Goal: Task Accomplishment & Management: Manage account settings

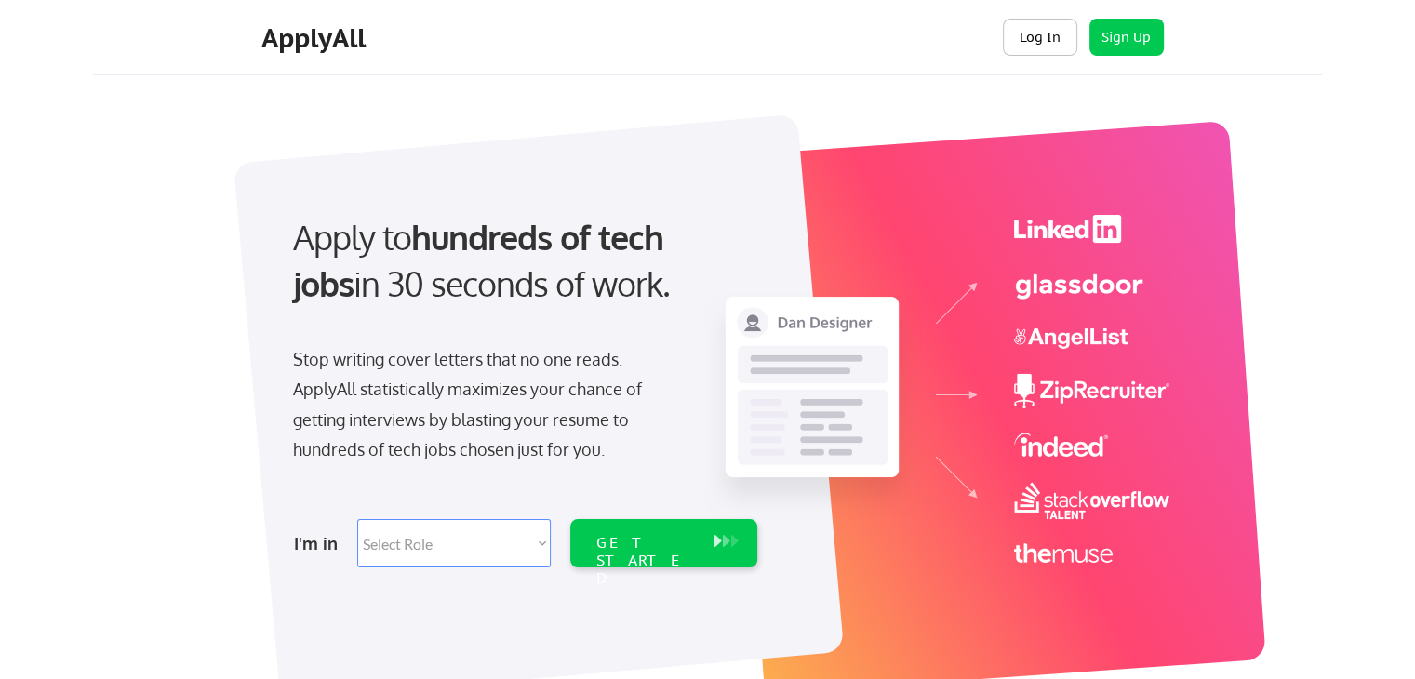
click at [1013, 29] on button "Log In" at bounding box center [1040, 37] width 74 height 37
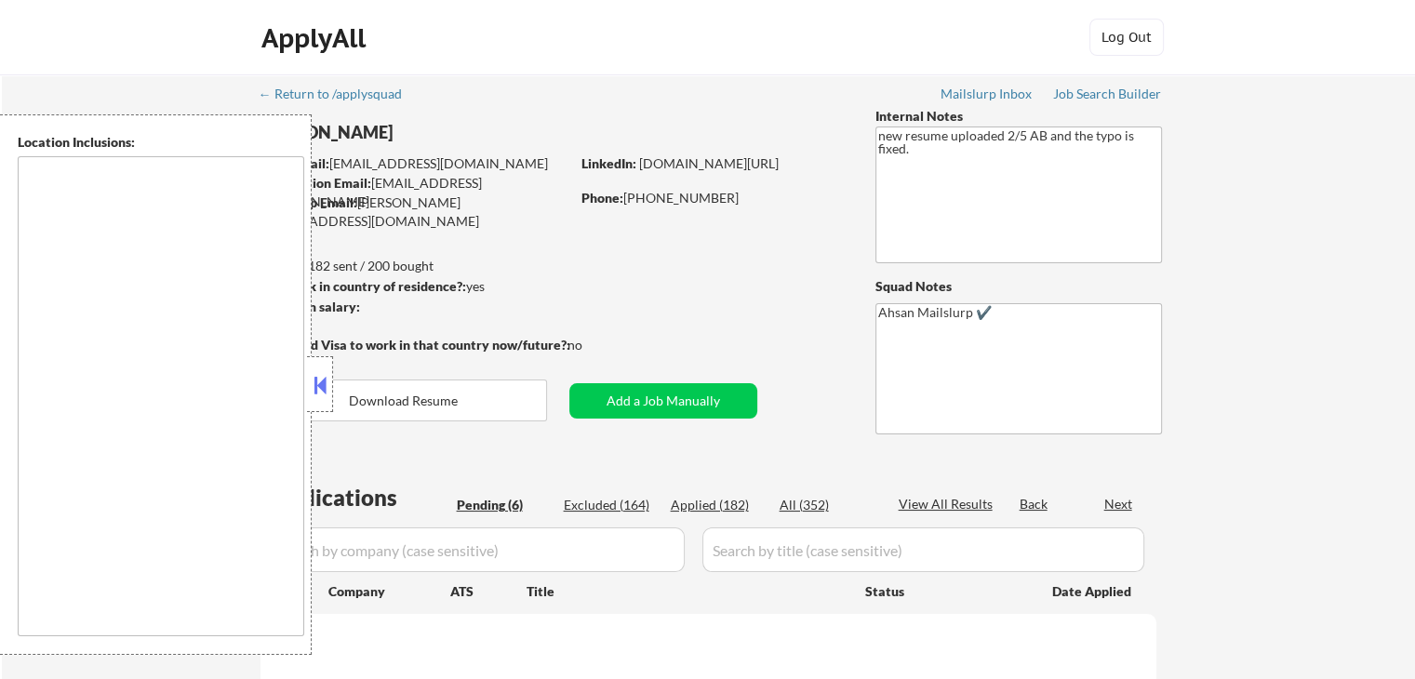
type textarea "[US_STATE], [GEOGRAPHIC_DATA] [GEOGRAPHIC_DATA], [GEOGRAPHIC_DATA] [GEOGRAPHIC_…"
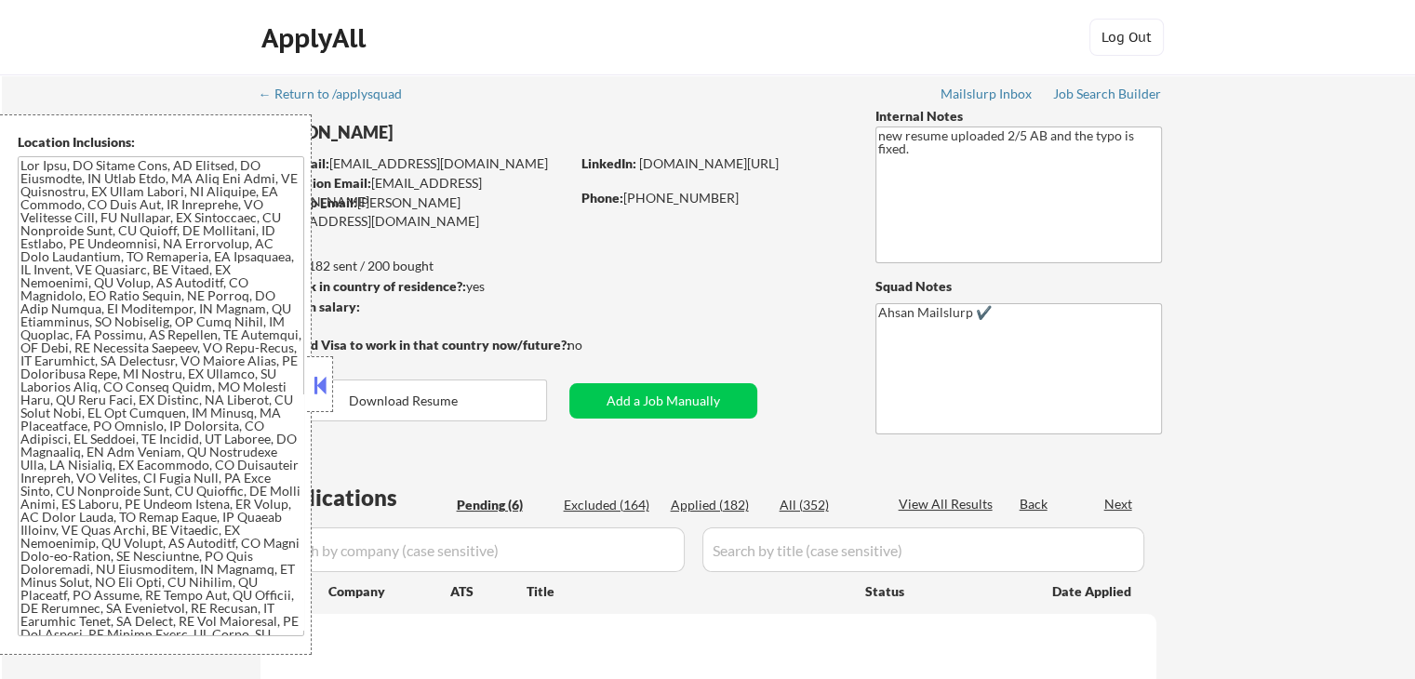
select select ""pending""
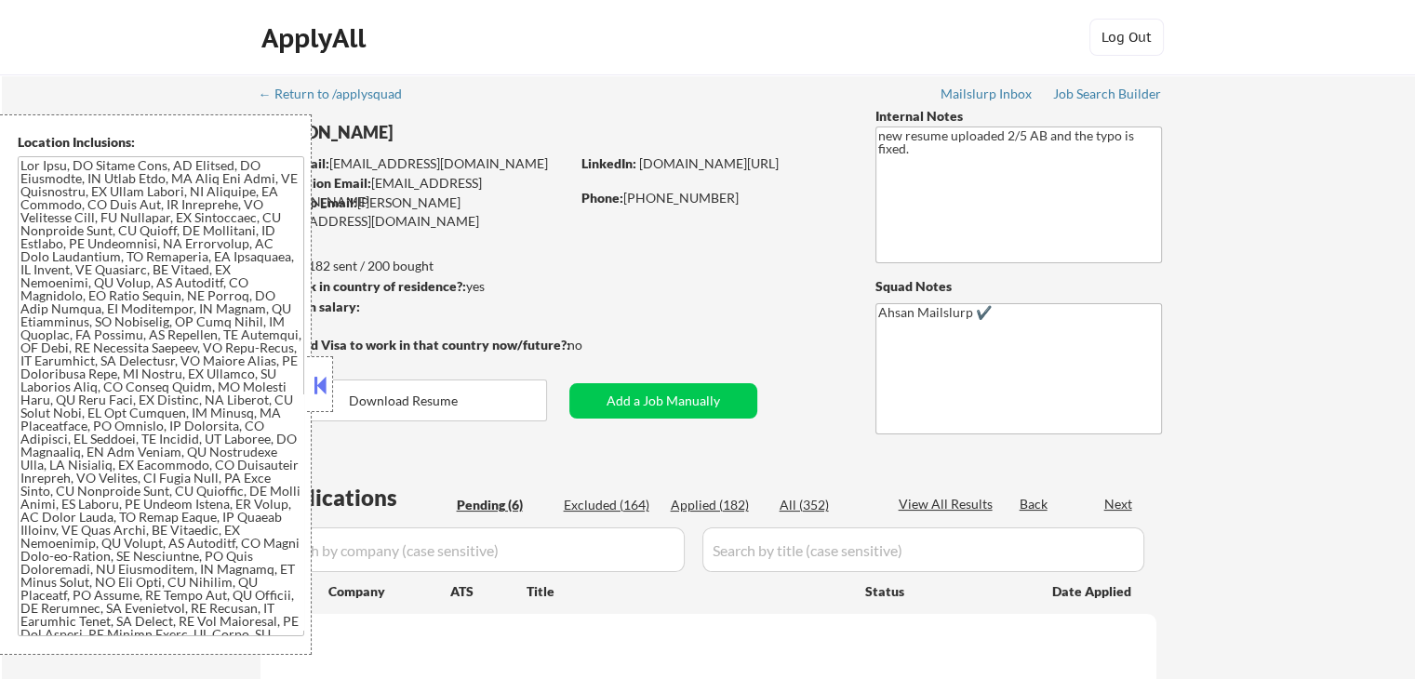
select select ""pending""
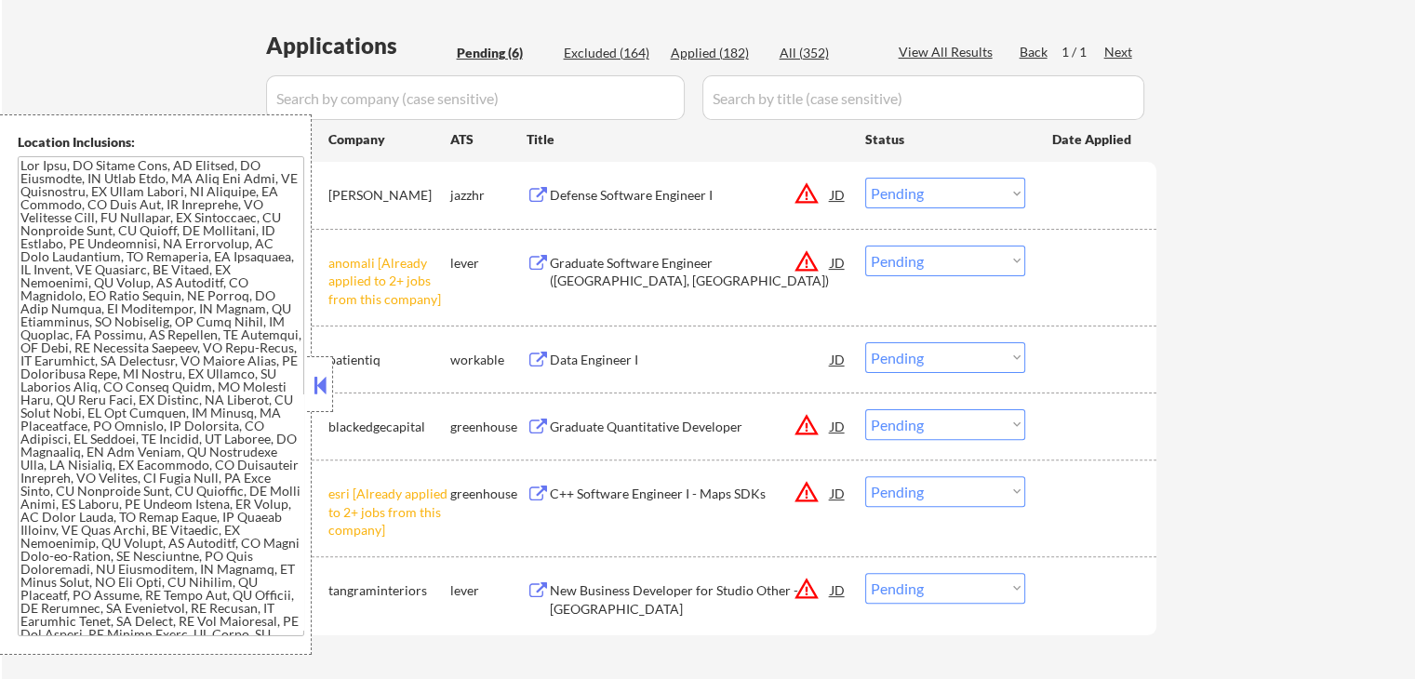
scroll to position [620, 0]
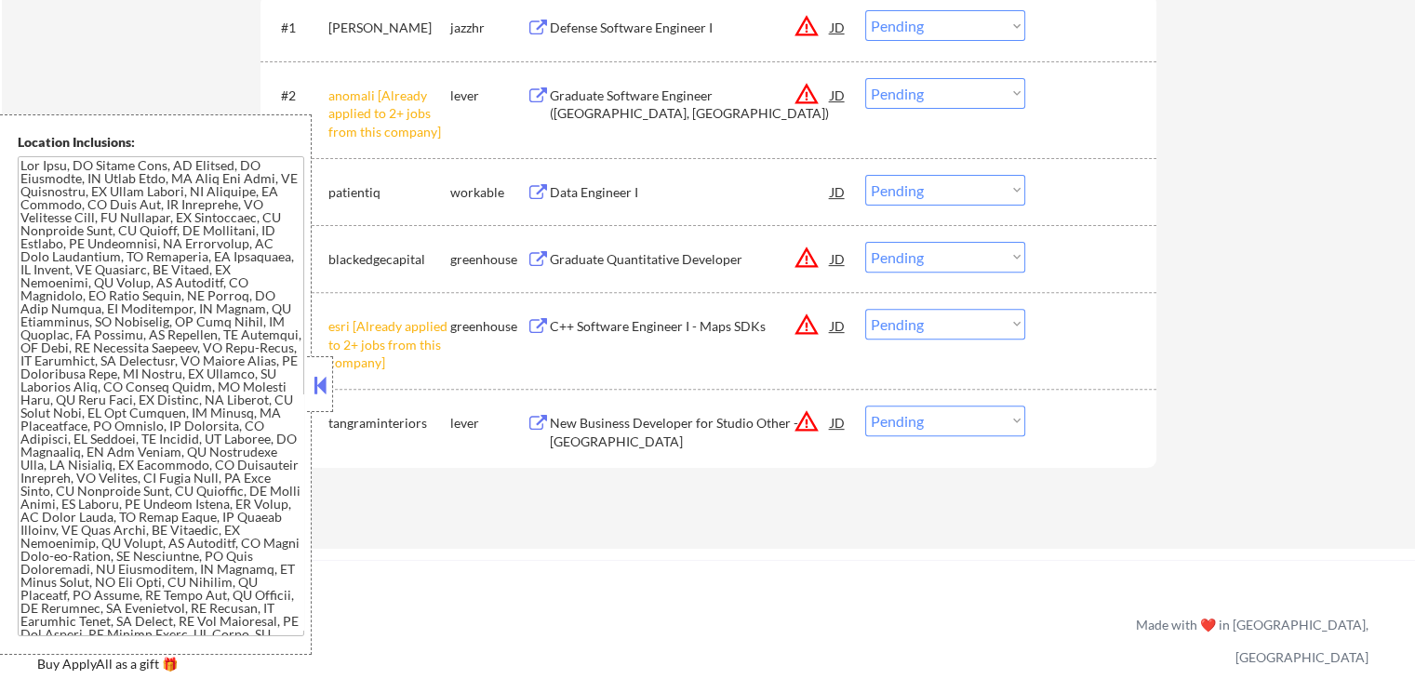
click at [911, 97] on select "Choose an option... Pending Applied Excluded (Questions) Excluded (Expired) Exc…" at bounding box center [945, 93] width 160 height 31
click at [865, 78] on select "Choose an option... Pending Applied Excluded (Questions) Excluded (Expired) Exc…" at bounding box center [945, 93] width 160 height 31
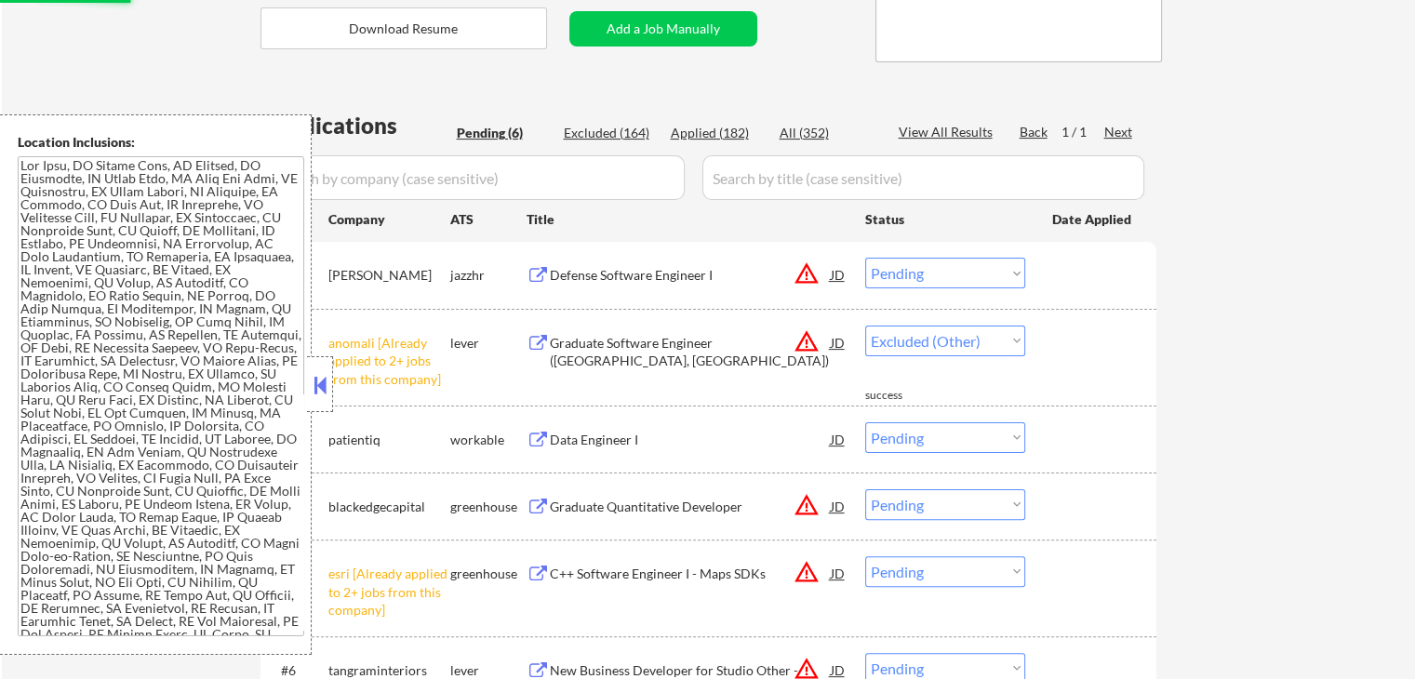
select select ""pending""
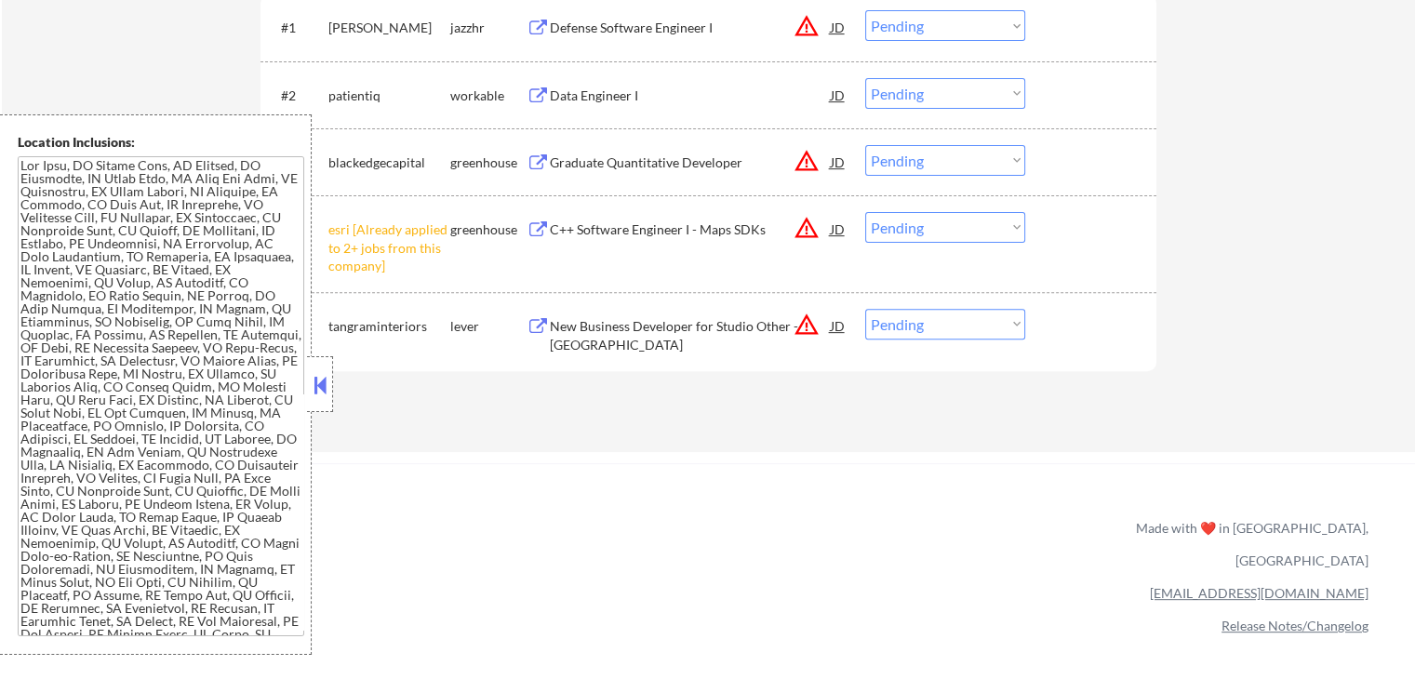
click at [946, 223] on select "Choose an option... Pending Applied Excluded (Questions) Excluded (Expired) Exc…" at bounding box center [945, 227] width 160 height 31
click at [865, 212] on select "Choose an option... Pending Applied Excluded (Questions) Excluded (Expired) Exc…" at bounding box center [945, 227] width 160 height 31
select select ""pending""
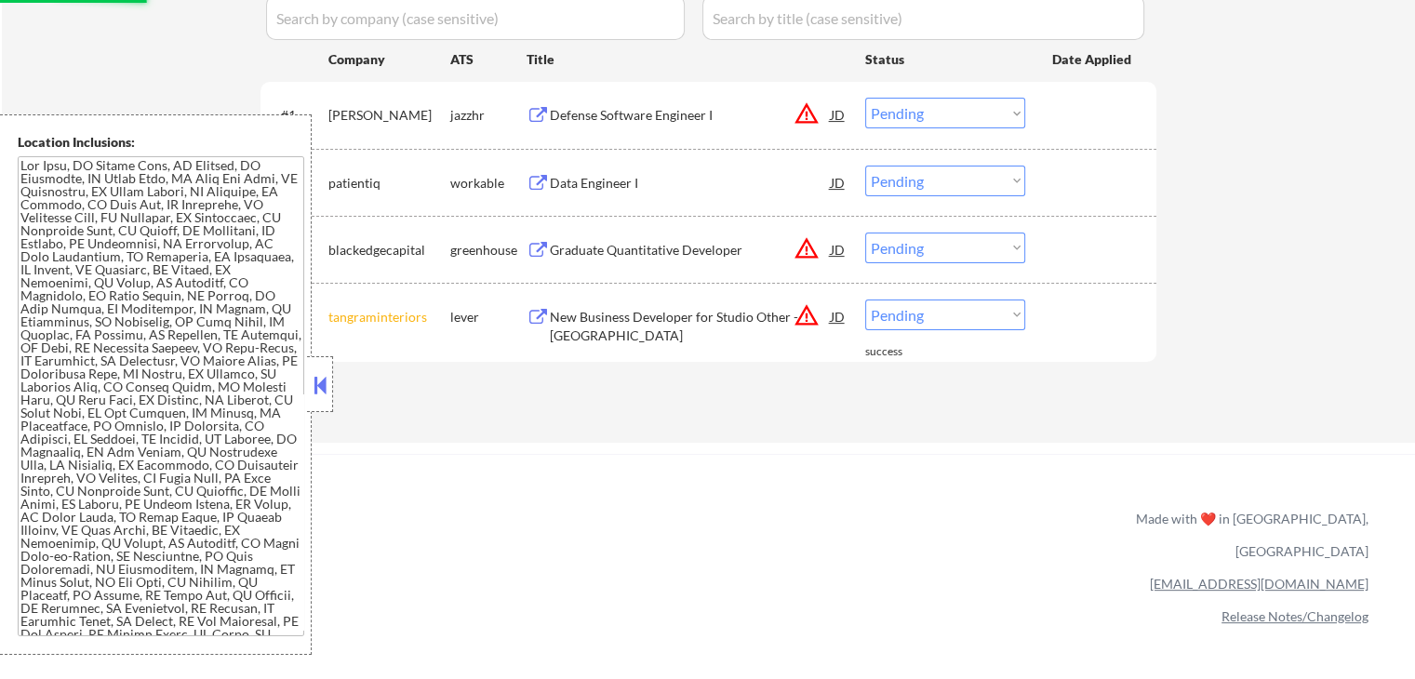
scroll to position [372, 0]
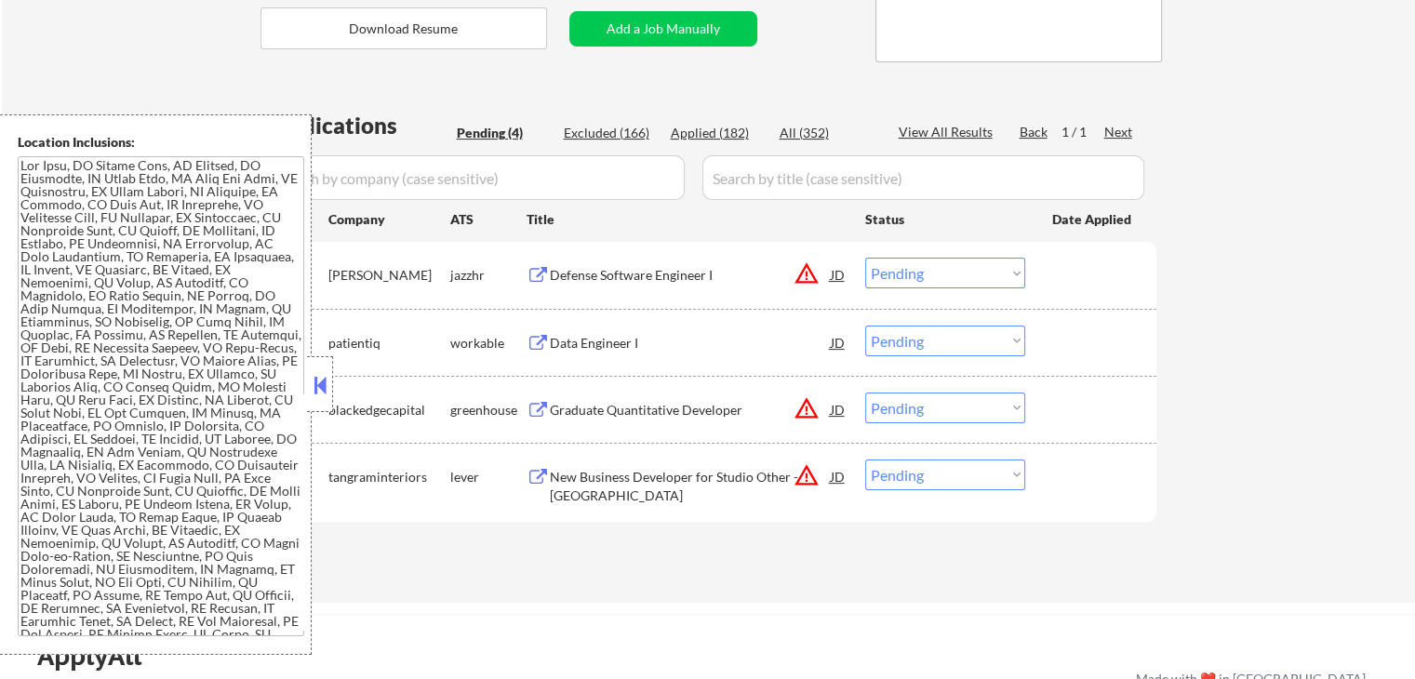
click at [679, 284] on div "Defense Software Engineer I" at bounding box center [690, 274] width 281 height 33
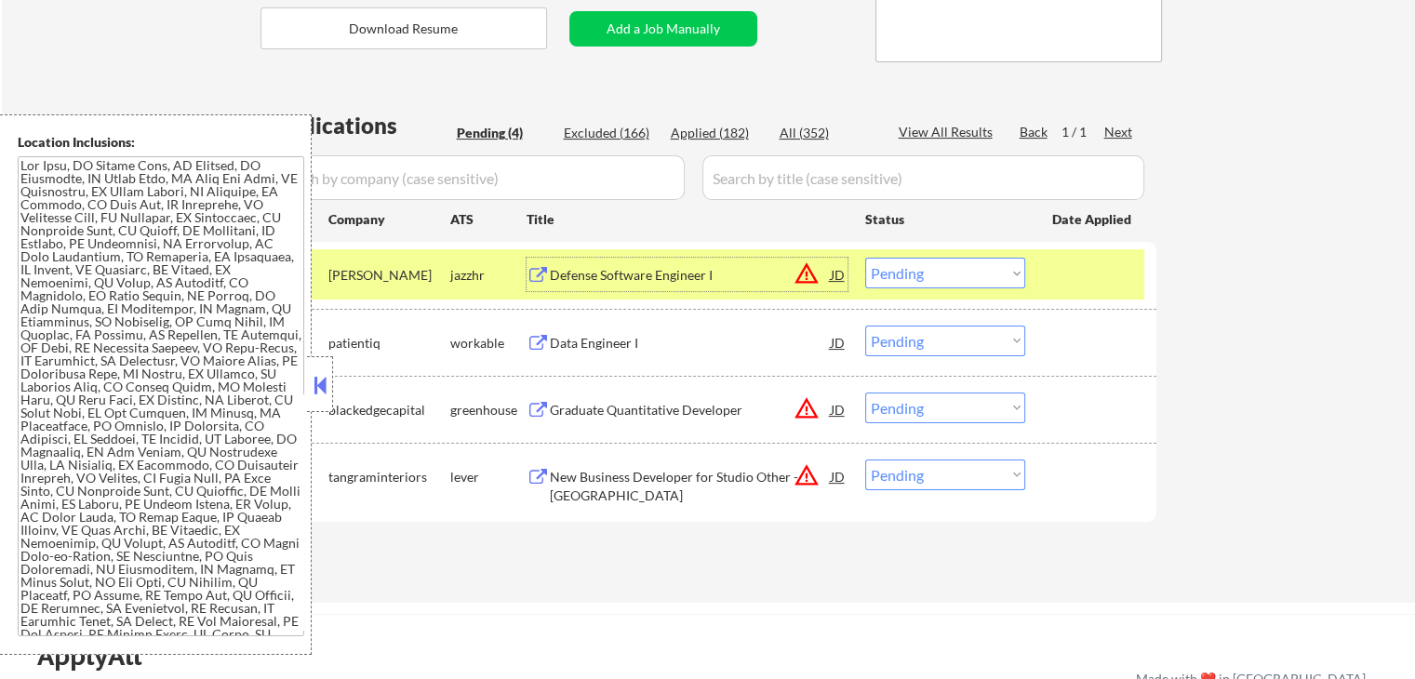
click at [687, 351] on div "Data Engineer I" at bounding box center [690, 343] width 281 height 19
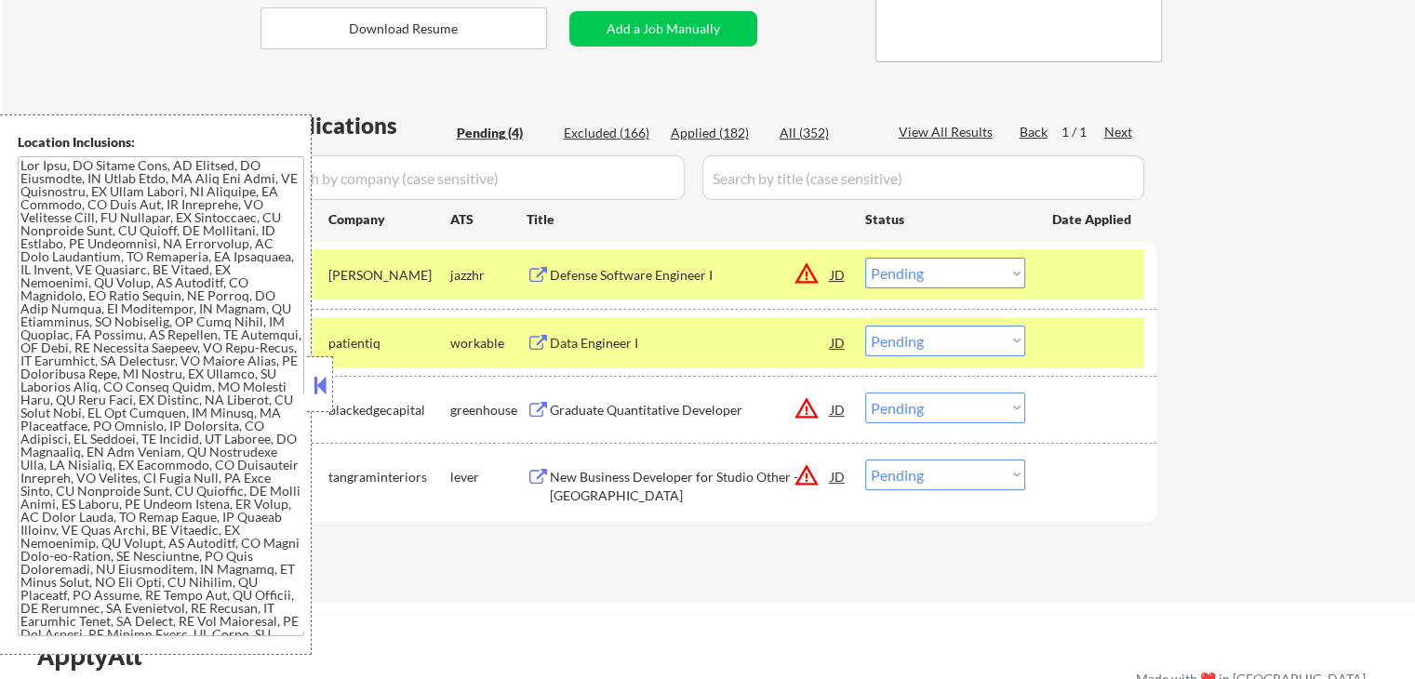
scroll to position [6386, 0]
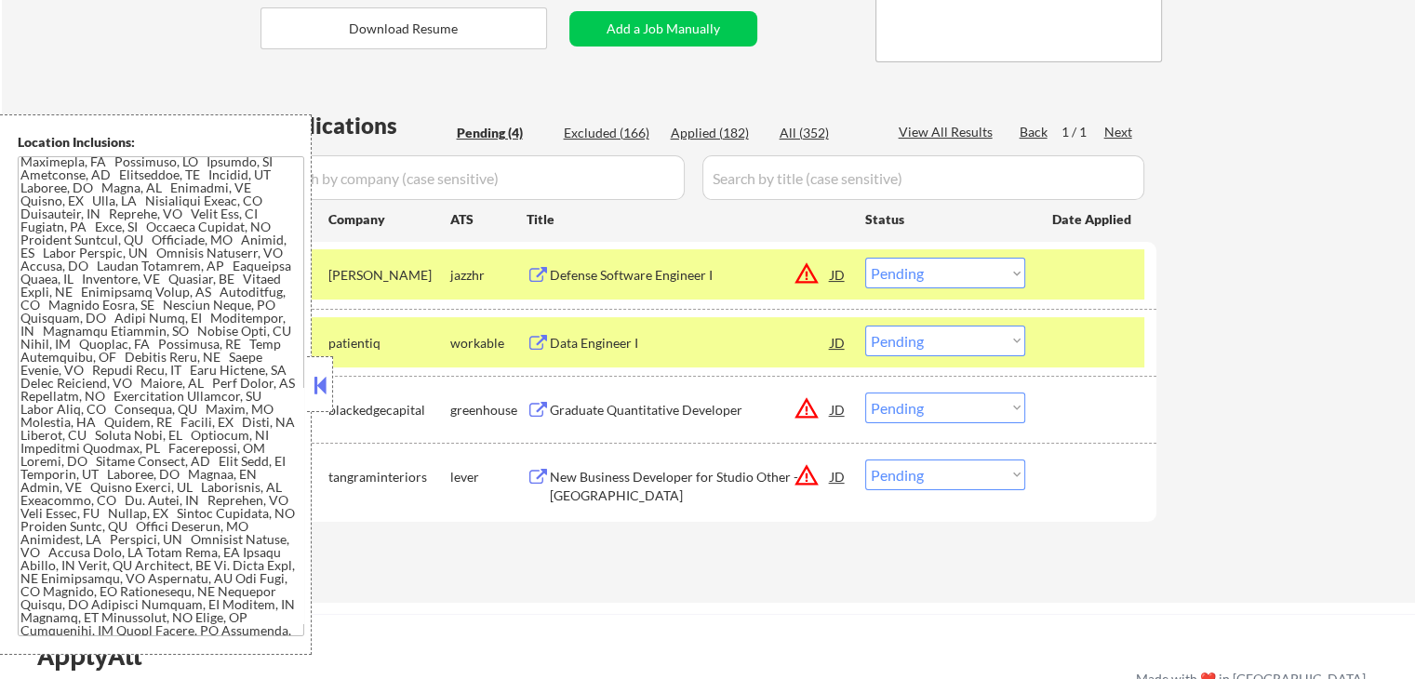
click at [939, 279] on select "Choose an option... Pending Applied Excluded (Questions) Excluded (Expired) Exc…" at bounding box center [945, 273] width 160 height 31
click at [865, 258] on select "Choose an option... Pending Applied Excluded (Questions) Excluded (Expired) Exc…" at bounding box center [945, 273] width 160 height 31
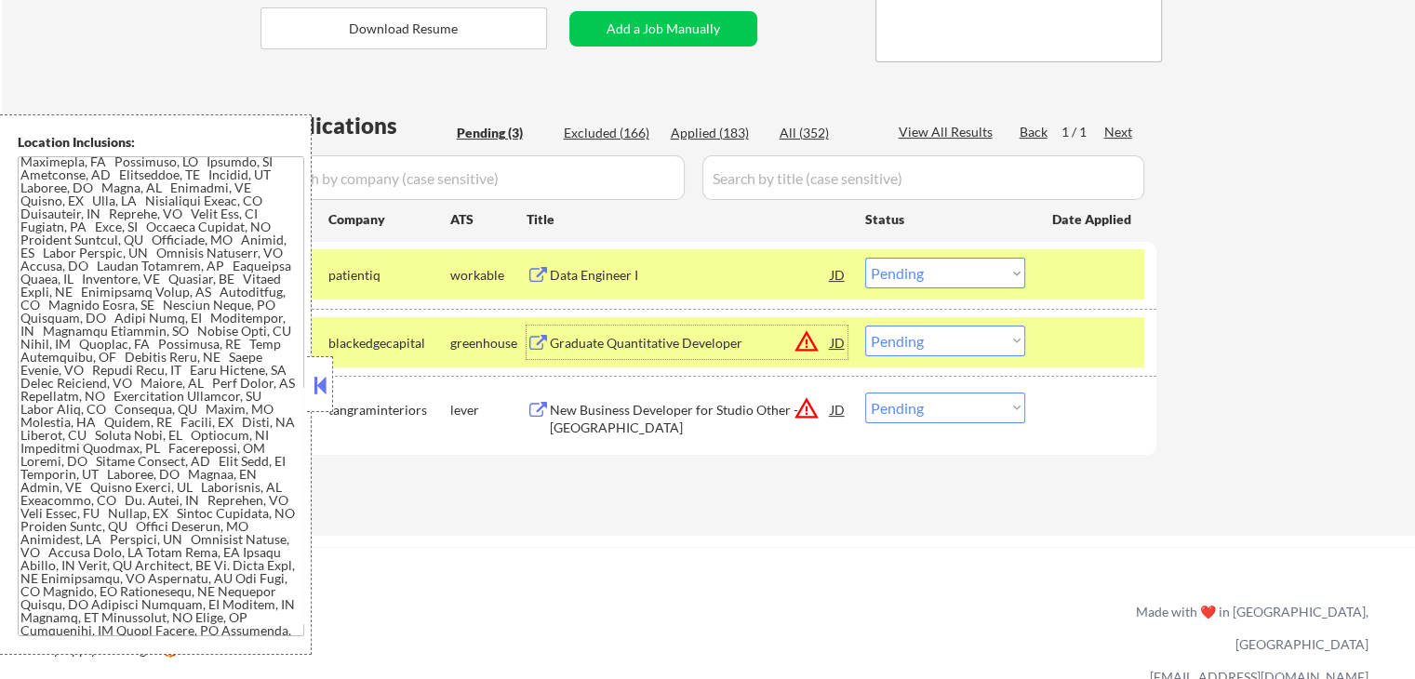
click at [728, 337] on div "Graduate Quantitative Developer" at bounding box center [690, 343] width 281 height 19
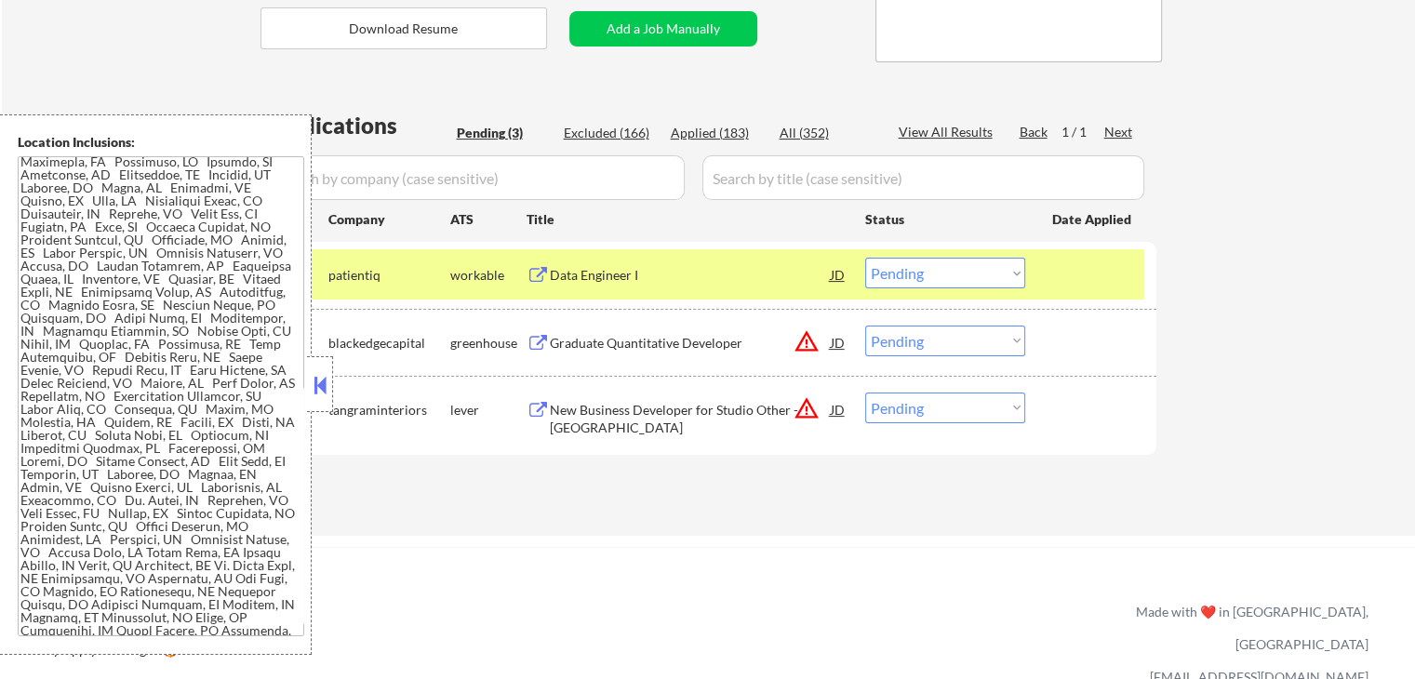
scroll to position [2296, 0]
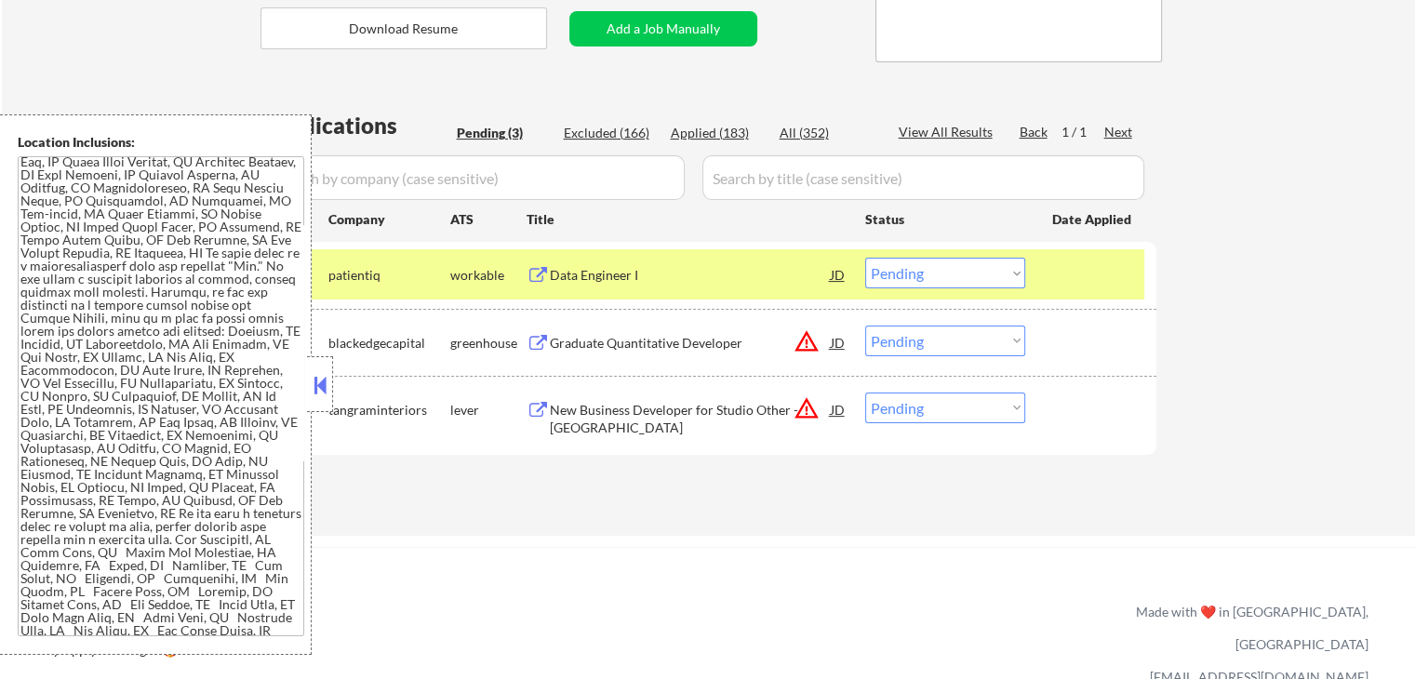
click at [928, 278] on select "Choose an option... Pending Applied Excluded (Questions) Excluded (Expired) Exc…" at bounding box center [945, 273] width 160 height 31
click at [865, 258] on select "Choose an option... Pending Applied Excluded (Questions) Excluded (Expired) Exc…" at bounding box center [945, 273] width 160 height 31
click at [735, 410] on div "New Business Developer for Studio Other - [GEOGRAPHIC_DATA]" at bounding box center [690, 419] width 281 height 36
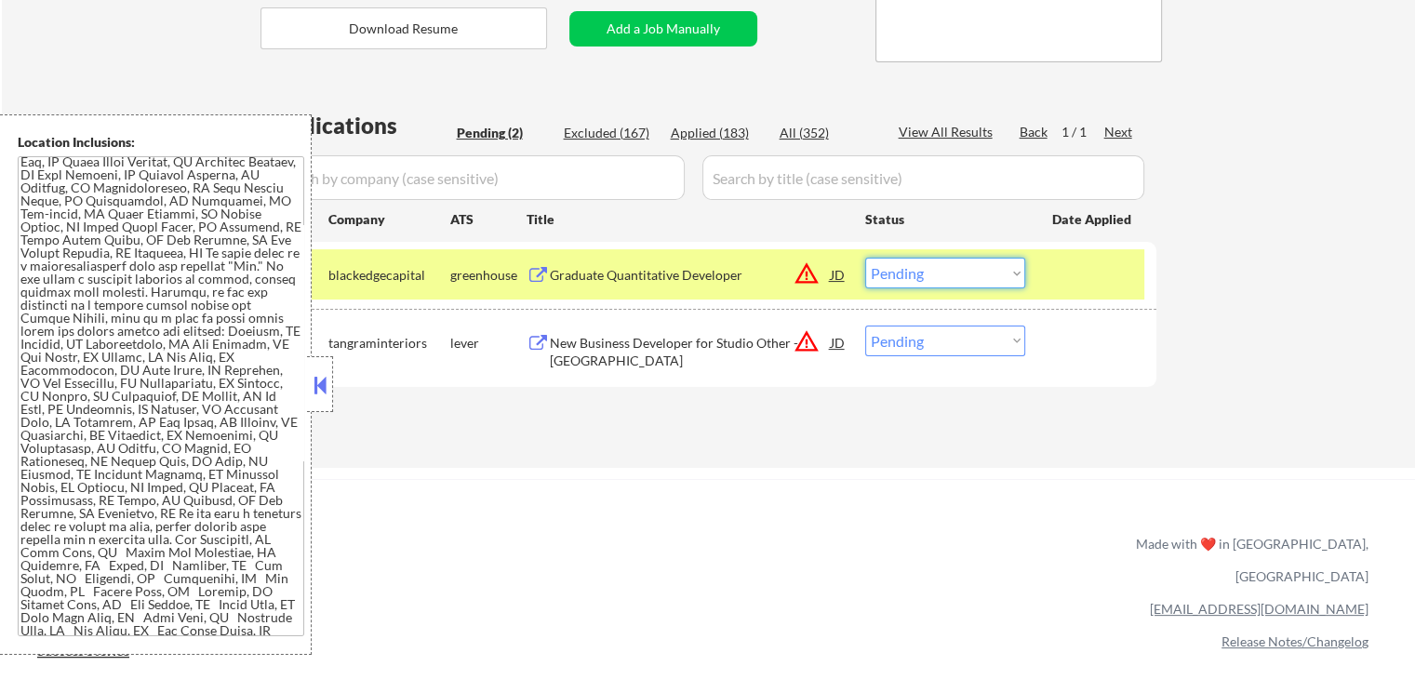
drag, startPoint x: 902, startPoint y: 273, endPoint x: 907, endPoint y: 287, distance: 15.6
click at [904, 273] on select "Choose an option... Pending Applied Excluded (Questions) Excluded (Expired) Exc…" at bounding box center [945, 273] width 160 height 31
click at [865, 258] on select "Choose an option... Pending Applied Excluded (Questions) Excluded (Expired) Exc…" at bounding box center [945, 273] width 160 height 31
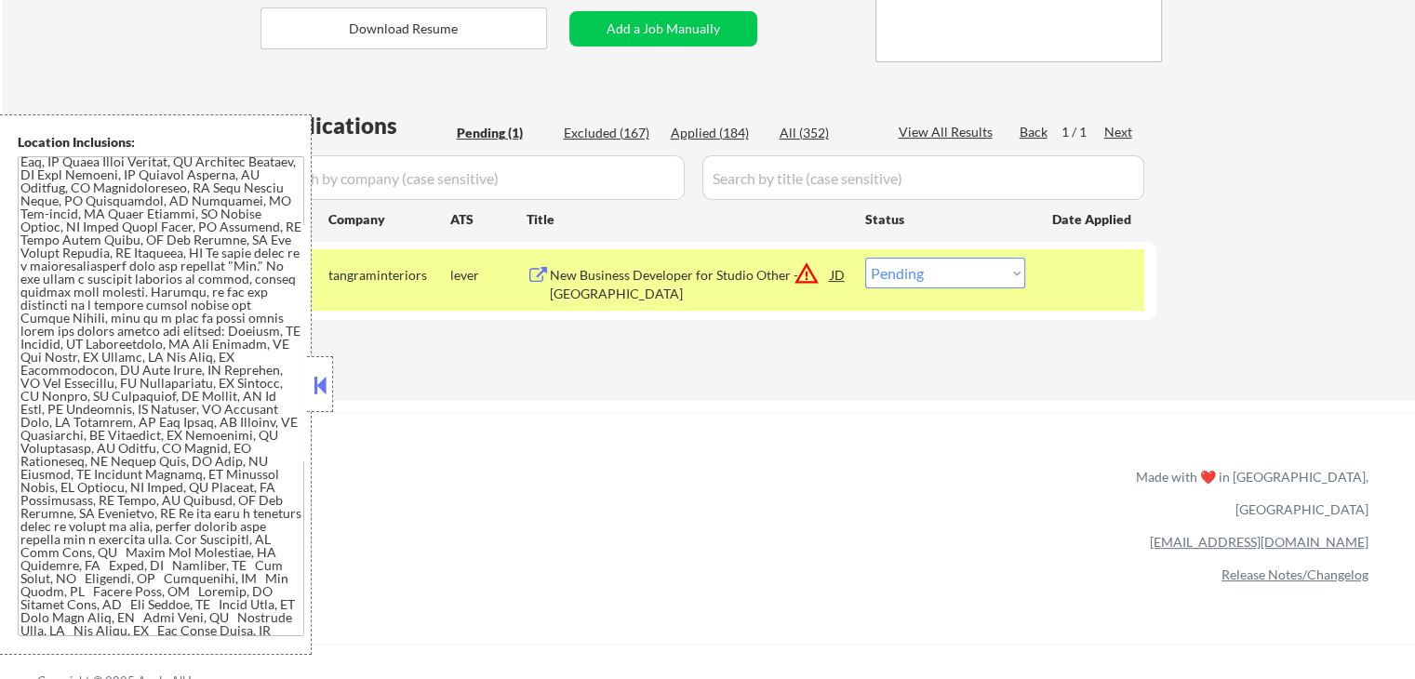
scroll to position [1436, 0]
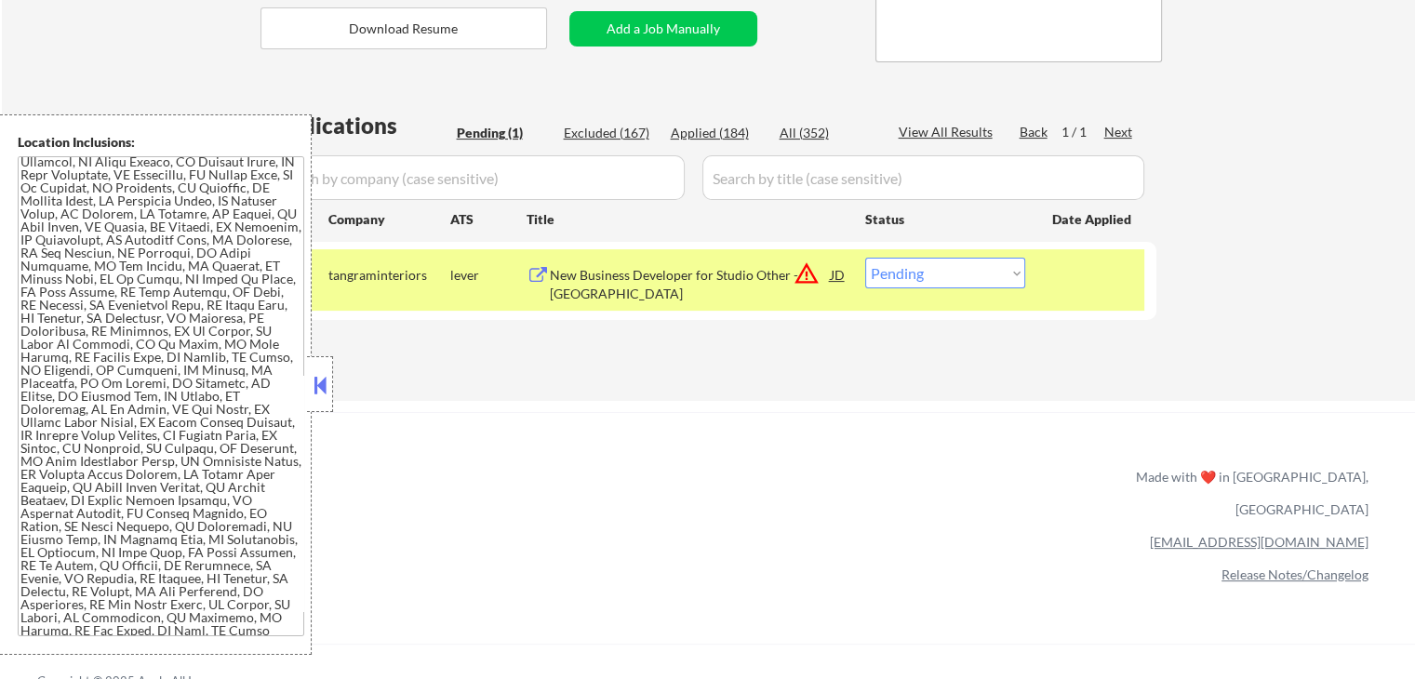
click at [915, 266] on select "Choose an option... Pending Applied Excluded (Questions) Excluded (Expired) Exc…" at bounding box center [945, 273] width 160 height 31
select select ""applied""
click at [865, 258] on select "Choose an option... Pending Applied Excluded (Questions) Excluded (Expired) Exc…" at bounding box center [945, 273] width 160 height 31
click at [897, 327] on div "Applications Pending (1) Excluded (167) Applied (184) All (352) View All Result…" at bounding box center [708, 238] width 896 height 256
